Goal: Use online tool/utility: Utilize a website feature to perform a specific function

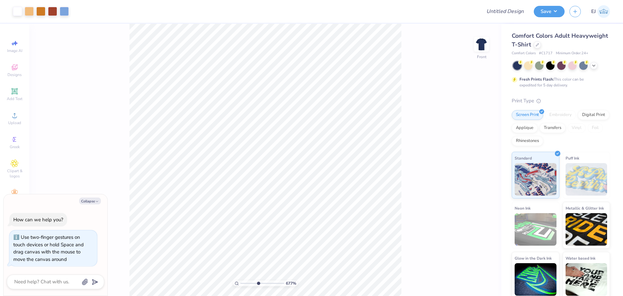
type input "6.77"
type textarea "x"
drag, startPoint x: 243, startPoint y: 282, endPoint x: 280, endPoint y: 282, distance: 36.7
type input "9.68"
click at [280, 282] on input "range" at bounding box center [262, 283] width 44 height 6
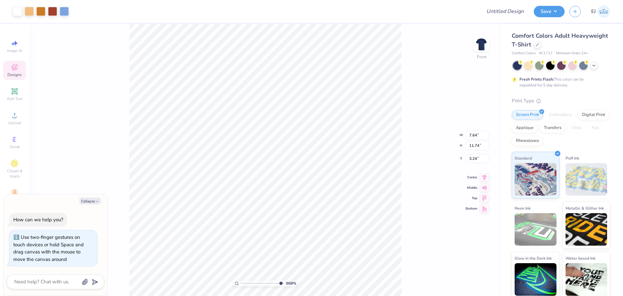
type textarea "x"
type input "3.10"
drag, startPoint x: 278, startPoint y: 284, endPoint x: 238, endPoint y: 277, distance: 40.2
type input "1"
click at [240, 280] on input "range" at bounding box center [262, 283] width 44 height 6
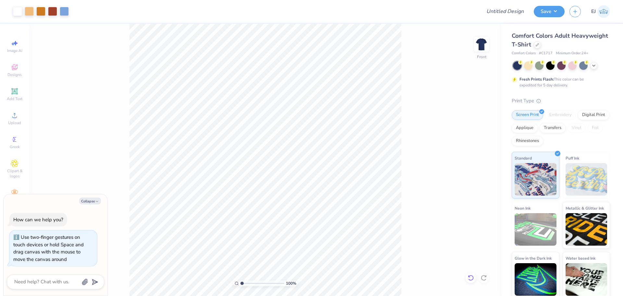
click at [472, 275] on icon at bounding box center [470, 277] width 6 height 6
click at [484, 172] on icon at bounding box center [484, 171] width 4 height 6
click at [479, 141] on input "11.74" at bounding box center [476, 140] width 23 height 9
drag, startPoint x: 480, startPoint y: 140, endPoint x: 462, endPoint y: 138, distance: 18.3
click at [462, 138] on div "100 % Front W 7.64 7.64 " H 11.74 11.74 " Y 3.13 3.13 " Center Middle Top Bottom" at bounding box center [265, 160] width 472 height 272
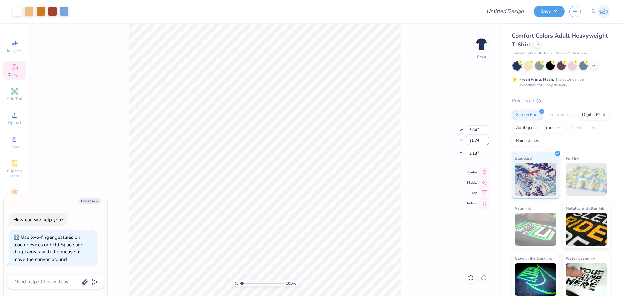
drag, startPoint x: 481, startPoint y: 140, endPoint x: 459, endPoint y: 140, distance: 22.1
click at [459, 140] on div "100 % Front W 7.64 7.64 " H 11.74 11.74 " Y 3.13 3.13 " Center Middle Top Bottom" at bounding box center [265, 160] width 472 height 272
type textarea "x"
type input "10.08"
type input "15.48"
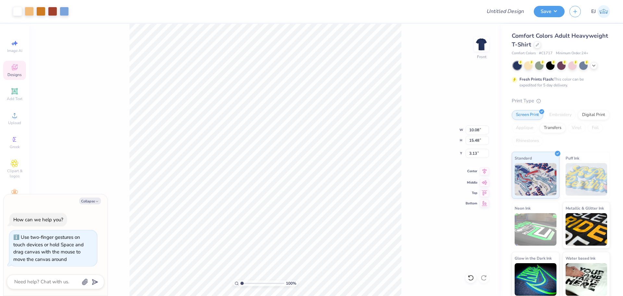
click at [482, 170] on icon at bounding box center [484, 171] width 9 height 8
type textarea "x"
drag, startPoint x: 243, startPoint y: 284, endPoint x: 268, endPoint y: 284, distance: 25.0
type input "7"
click at [268, 284] on input "range" at bounding box center [262, 283] width 44 height 6
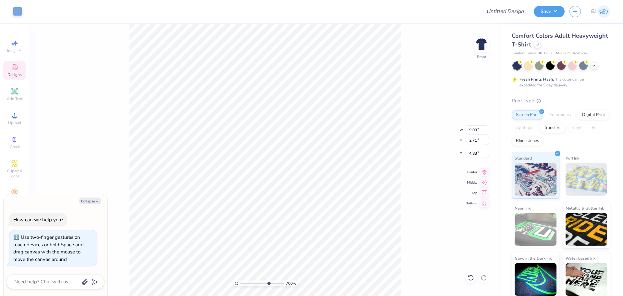
type textarea "x"
type input "10.08"
type input "12.84"
type input "4.59"
type textarea "x"
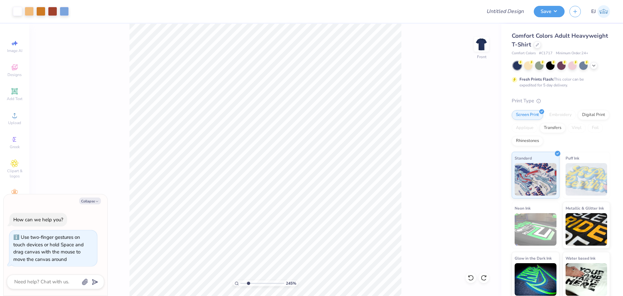
drag, startPoint x: 269, startPoint y: 284, endPoint x: 248, endPoint y: 280, distance: 21.2
type input "2.45"
click at [248, 280] on input "range" at bounding box center [262, 283] width 44 height 6
